Goal: Task Accomplishment & Management: Manage account settings

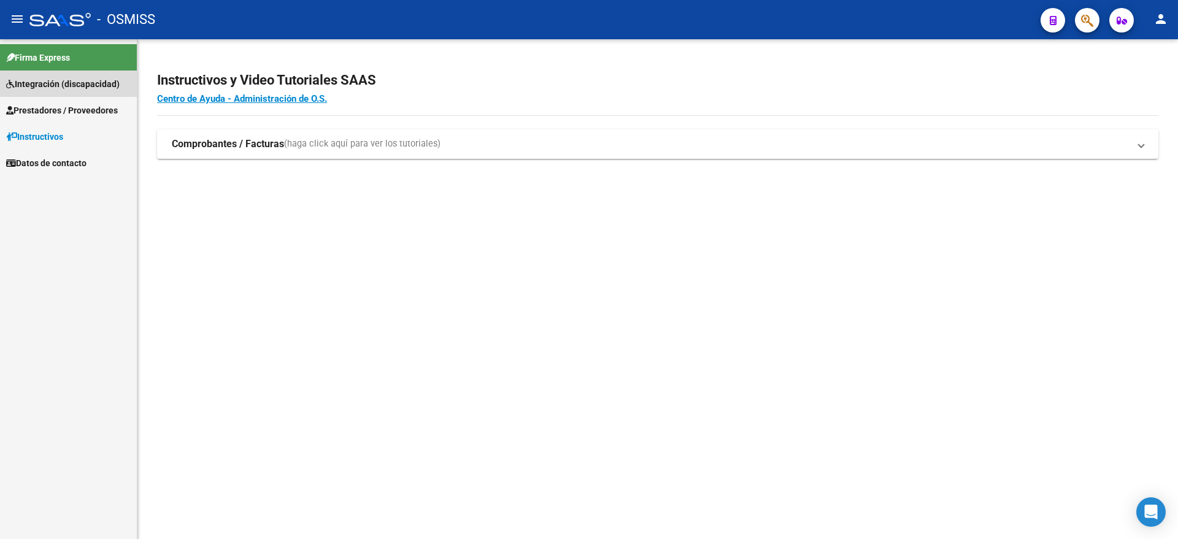
click at [82, 77] on span "Integración (discapacidad)" at bounding box center [62, 83] width 113 height 13
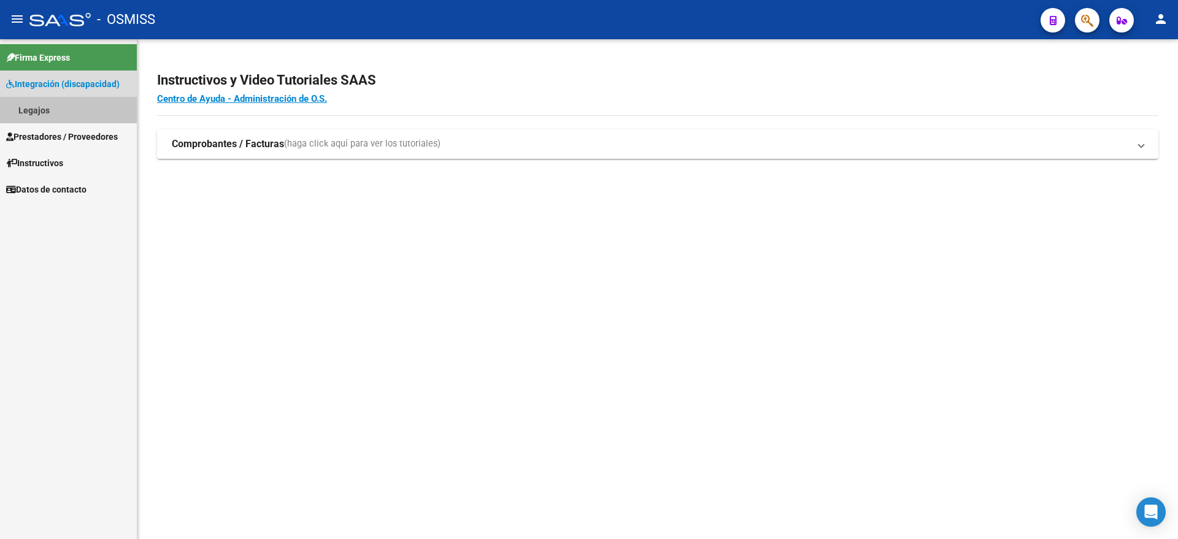
click at [76, 113] on link "Legajos" at bounding box center [68, 110] width 137 height 26
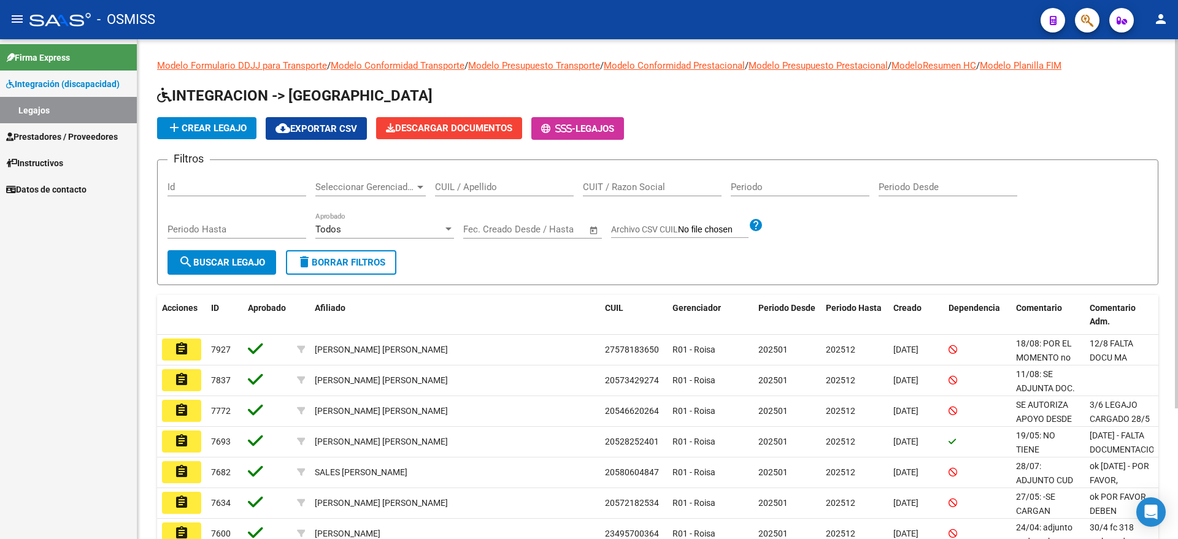
click at [510, 191] on input "CUIL / Apellido" at bounding box center [504, 187] width 139 height 11
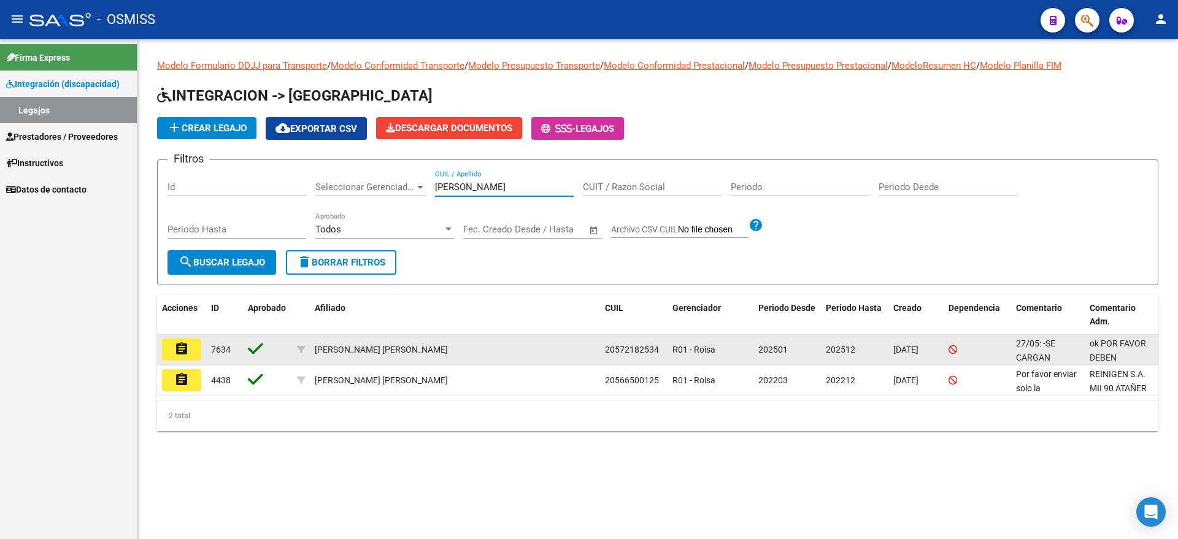
type input "[PERSON_NAME]"
click at [182, 357] on button "assignment" at bounding box center [181, 350] width 39 height 22
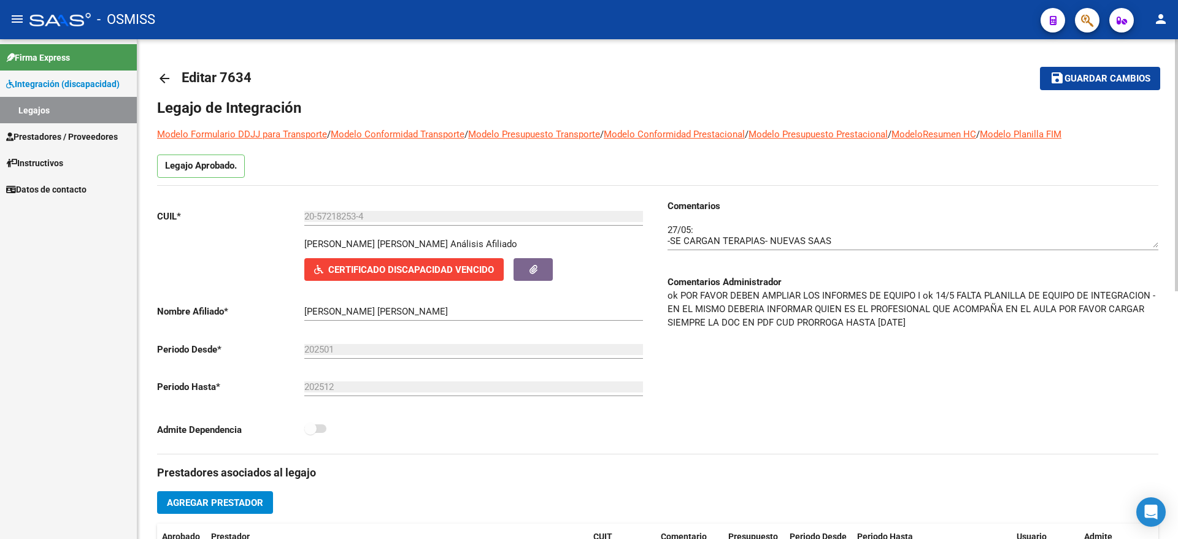
click at [669, 226] on textarea at bounding box center [912, 235] width 491 height 25
click at [683, 221] on div at bounding box center [912, 231] width 491 height 37
click at [680, 228] on textarea at bounding box center [912, 235] width 491 height 25
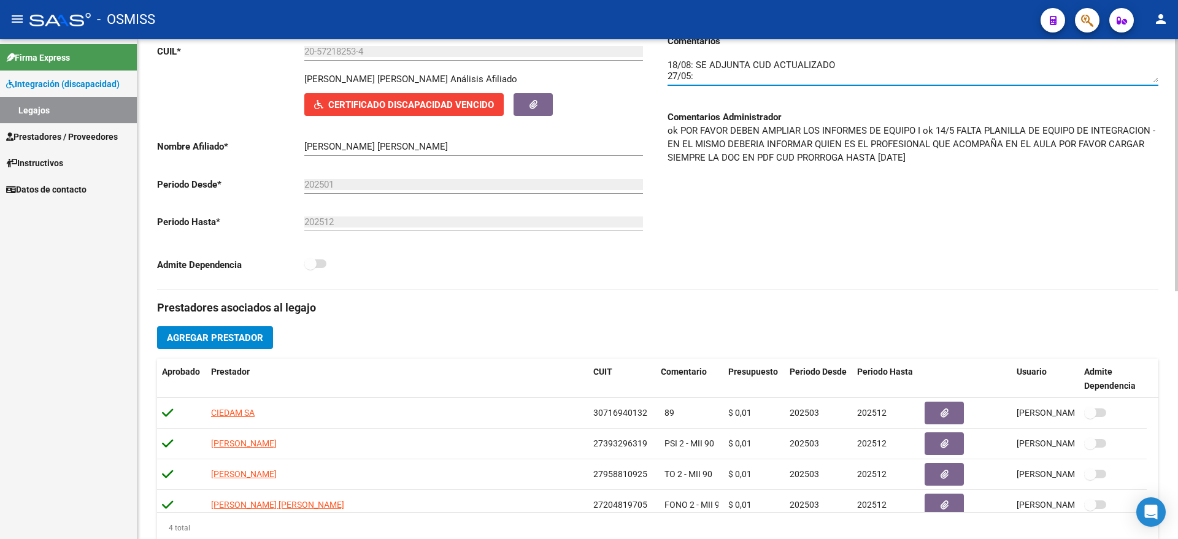
scroll to position [383, 0]
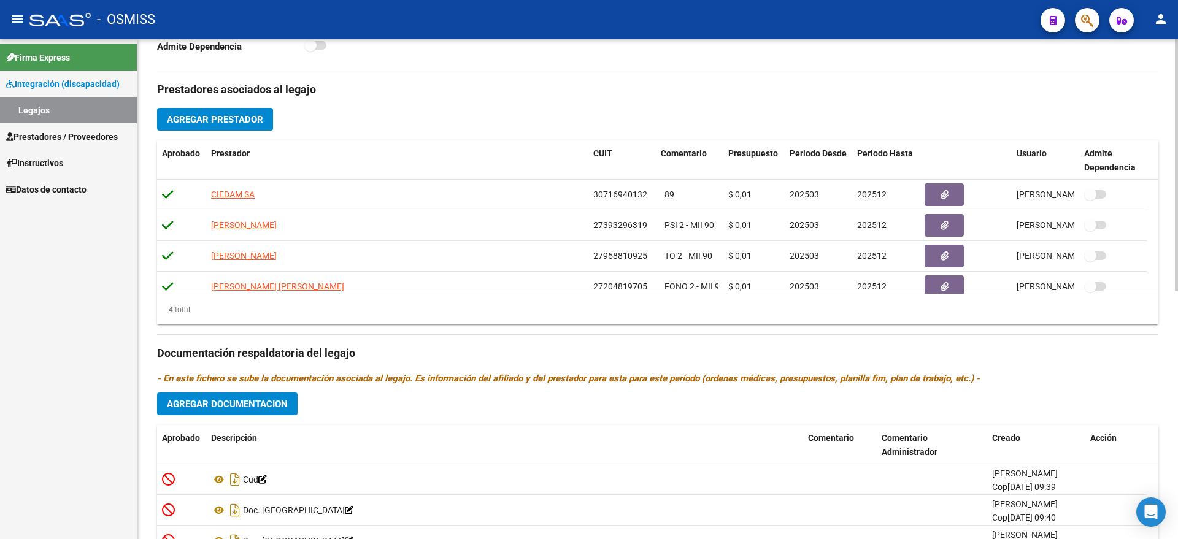
type textarea "18/08: SE ADJUNTA CUD ACTUALIZADO 27/05: -SE CARGAN TERAPIAS- NUEVAS SAAS -ADJU…"
click at [229, 406] on span "Agregar Documentacion" at bounding box center [227, 404] width 121 height 11
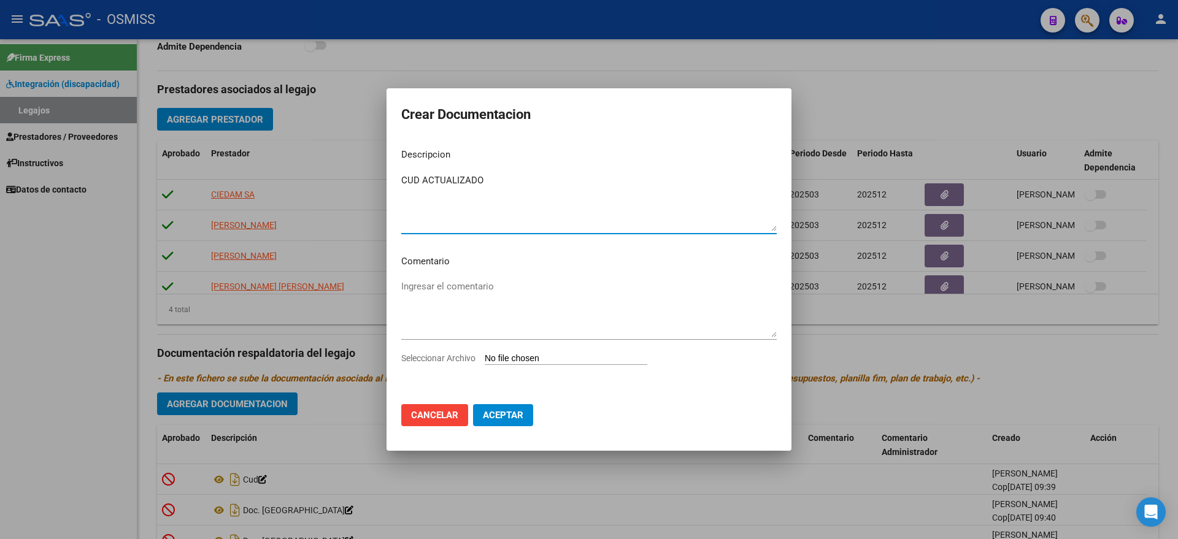
type textarea "CUD ACTUALIZADO"
click at [545, 356] on input "Seleccionar Archivo" at bounding box center [566, 359] width 163 height 12
type input "C:\fakepath\CUD ACTUALIZADO.jpeg"
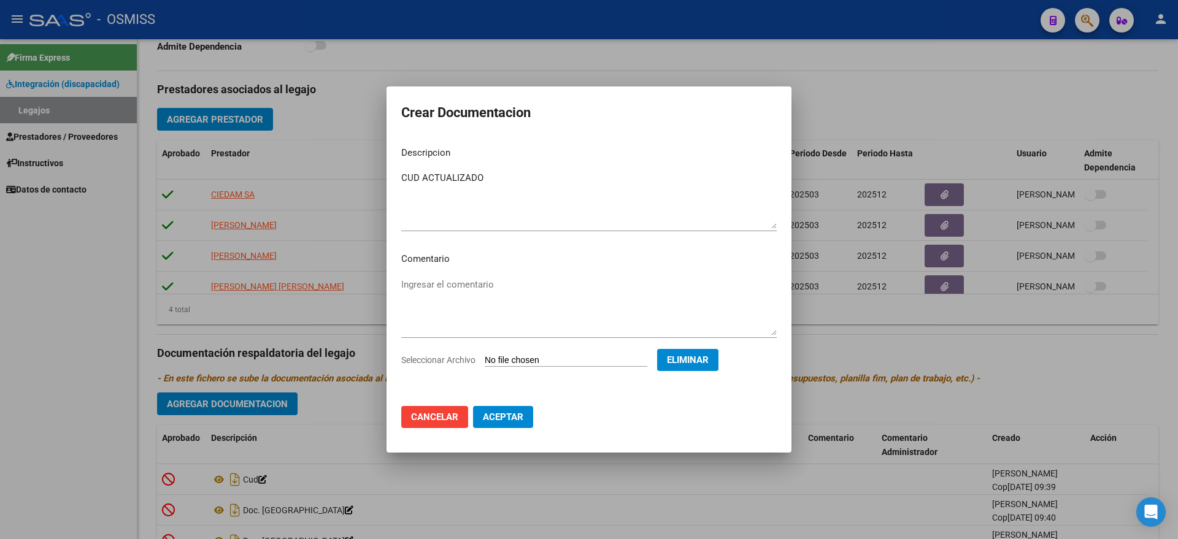
click at [501, 414] on span "Aceptar" at bounding box center [503, 417] width 40 height 11
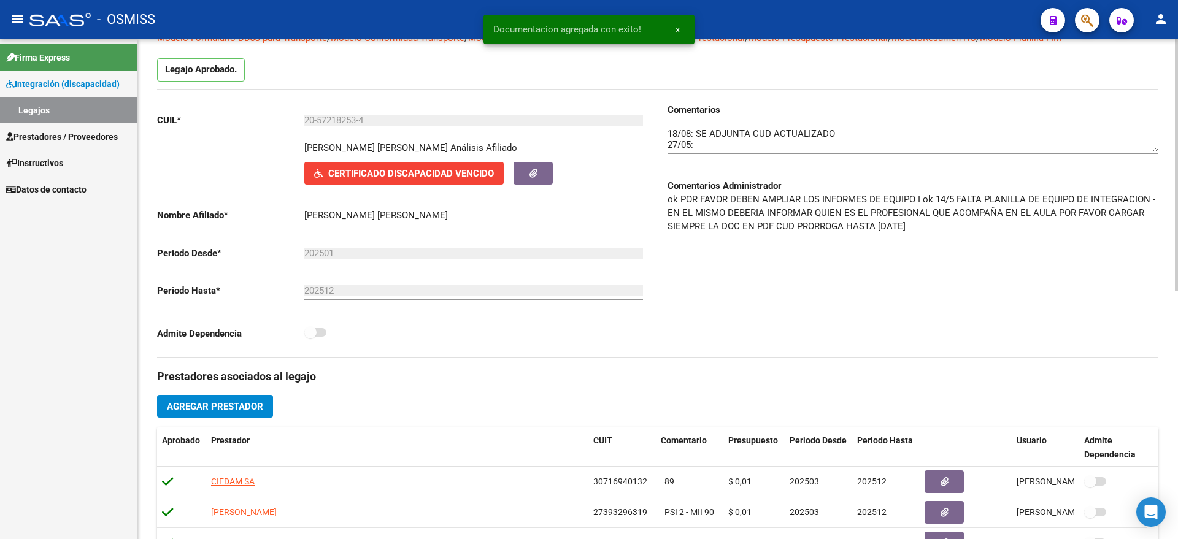
scroll to position [0, 0]
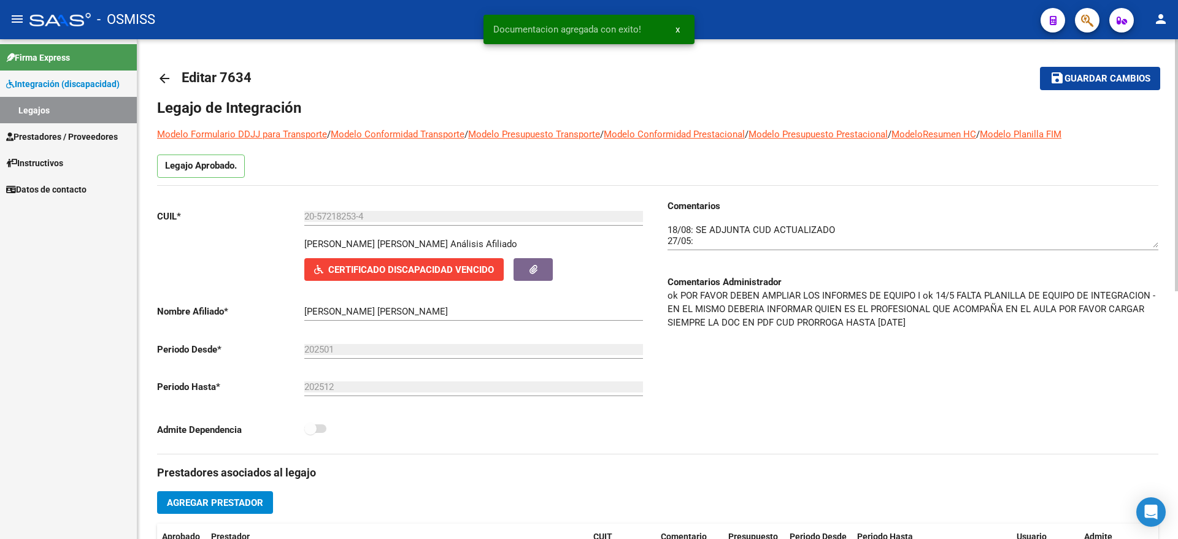
click at [1098, 83] on span "Guardar cambios" at bounding box center [1107, 79] width 86 height 11
click at [45, 109] on link "Legajos" at bounding box center [68, 110] width 137 height 26
